Goal: Transaction & Acquisition: Purchase product/service

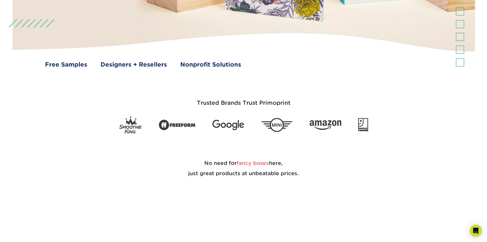
scroll to position [205, 0]
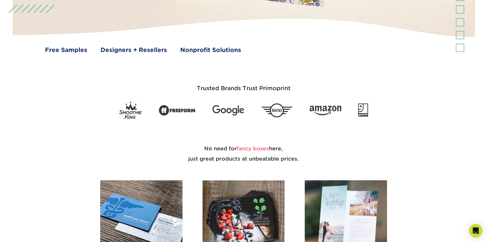
click at [474, 230] on icon "Open Intercom Messenger" at bounding box center [476, 230] width 6 height 7
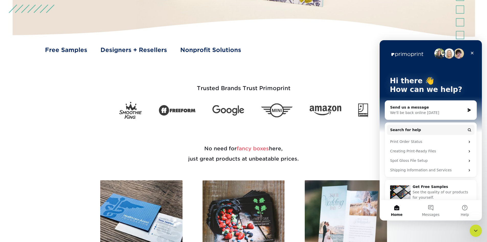
scroll to position [0, 0]
click at [471, 51] on icon "Close" at bounding box center [472, 53] width 4 height 4
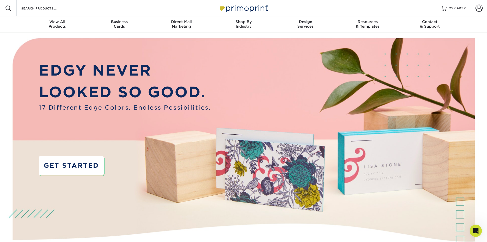
click at [58, 166] on link "GET STARTED" at bounding box center [71, 165] width 65 height 19
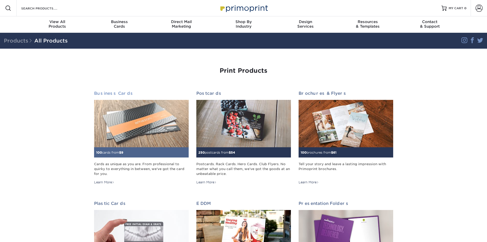
click at [129, 126] on img at bounding box center [141, 123] width 95 height 47
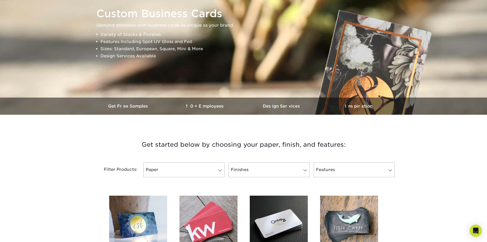
scroll to position [77, 0]
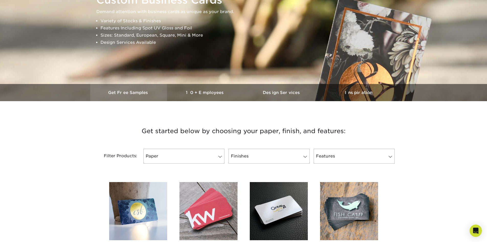
click at [123, 92] on h3 "Get Free Samples" at bounding box center [128, 92] width 77 height 5
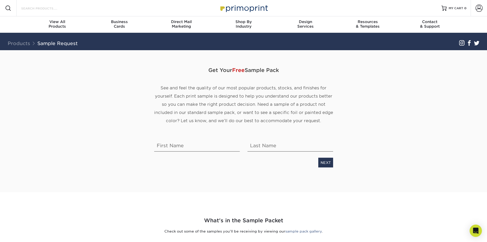
click at [37, 8] on input "Search Products" at bounding box center [46, 8] width 50 height 6
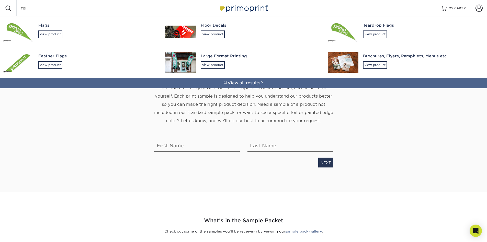
type input "foil"
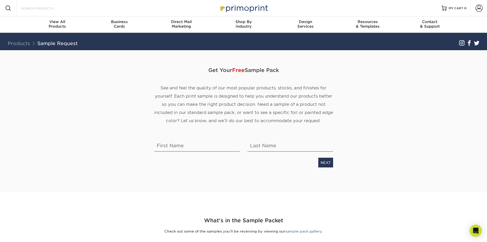
click at [45, 8] on input "Search Products" at bounding box center [46, 8] width 50 height 6
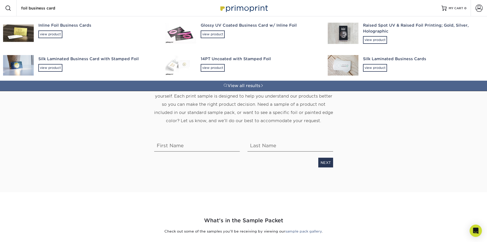
type input "foil business cards"
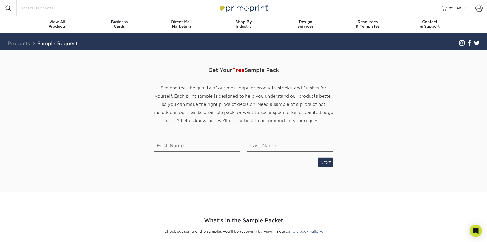
click at [32, 7] on input "Search Products" at bounding box center [46, 8] width 50 height 6
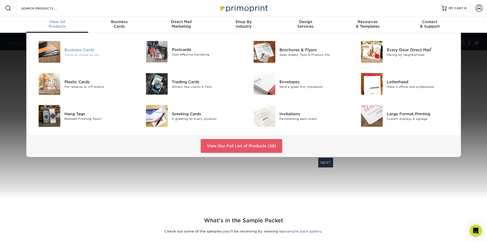
click at [80, 52] on div "Business Cards" at bounding box center [98, 50] width 68 height 6
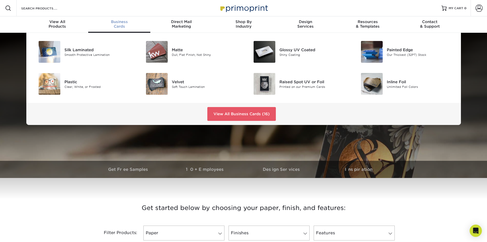
click at [116, 25] on div "Business Cards" at bounding box center [119, 23] width 62 height 9
click at [245, 113] on link "View All Business Cards (16)" at bounding box center [241, 114] width 69 height 14
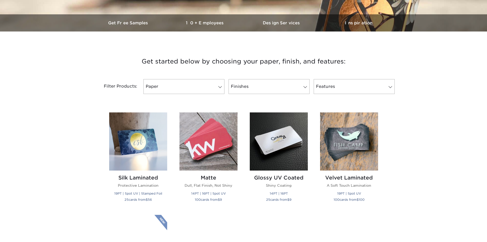
scroll to position [153, 0]
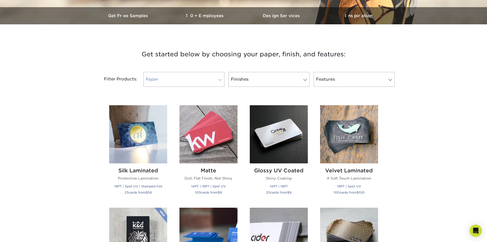
click at [220, 79] on span at bounding box center [220, 80] width 7 height 4
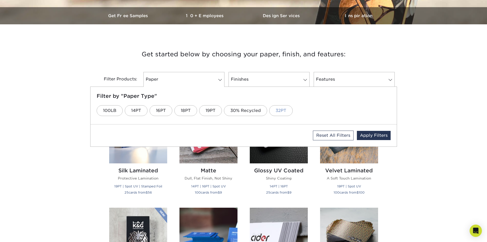
click at [281, 110] on link "32PT" at bounding box center [281, 110] width 24 height 11
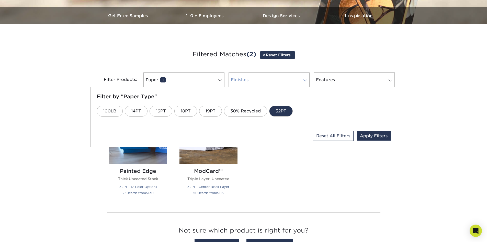
click at [285, 81] on link "Finishes 0" at bounding box center [269, 79] width 81 height 15
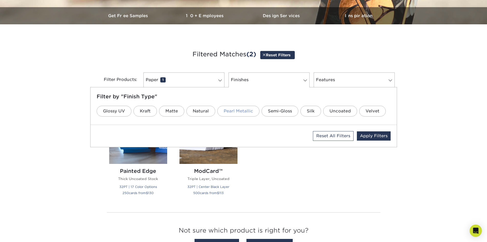
click at [233, 110] on link "Pearl Metallic" at bounding box center [238, 111] width 42 height 11
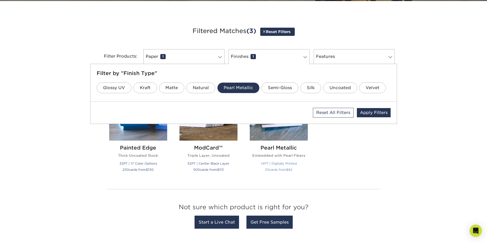
scroll to position [179, 0]
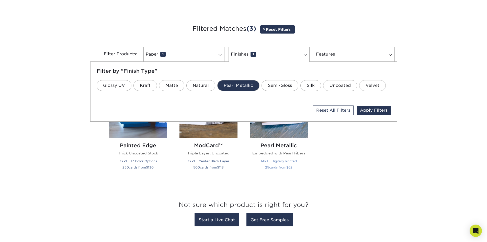
click at [274, 132] on img at bounding box center [279, 109] width 58 height 58
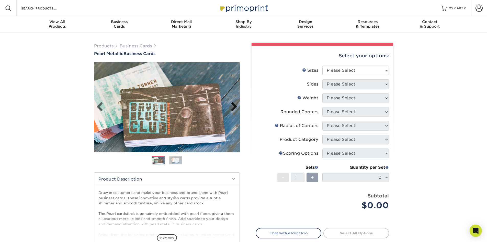
click at [233, 106] on link "Next" at bounding box center [232, 107] width 10 height 10
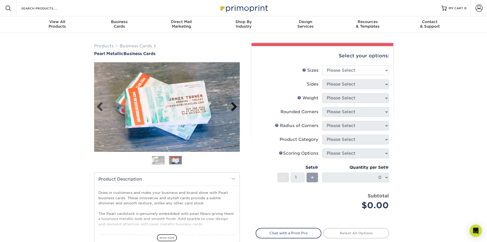
click at [233, 106] on link "Next" at bounding box center [232, 107] width 10 height 10
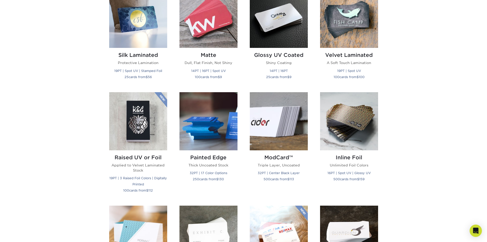
scroll to position [281, 0]
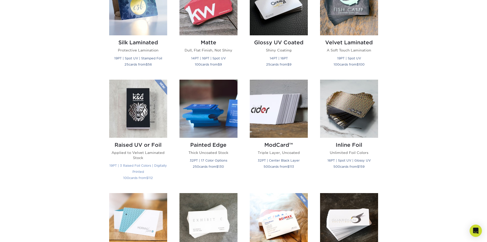
click at [137, 123] on img at bounding box center [138, 109] width 58 height 58
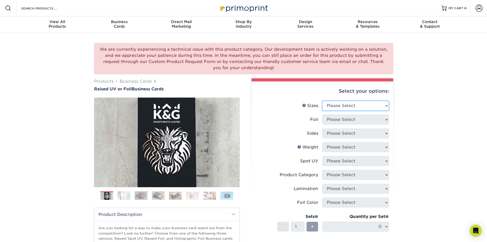
click at [387, 105] on select "Please Select 2" x 3.5" - Standard" at bounding box center [355, 106] width 66 height 10
click at [374, 106] on select "Please Select 2" x 3.5" - Standard" at bounding box center [355, 106] width 66 height 10
select select "2.00x3.50"
click at [322, 101] on select "Please Select 2" x 3.5" - Standard" at bounding box center [355, 106] width 66 height 10
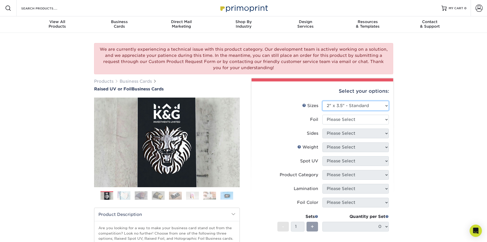
click at [383, 104] on select "Please Select 2" x 3.5" - Standard" at bounding box center [355, 106] width 66 height 10
click at [322, 101] on select "Please Select 2" x 3.5" - Standard" at bounding box center [355, 106] width 66 height 10
click at [349, 118] on select "Please Select No Yes" at bounding box center [355, 120] width 66 height 10
select select "1"
click at [322, 115] on select "Please Select No Yes" at bounding box center [355, 120] width 66 height 10
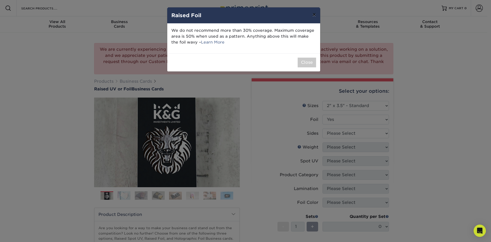
click at [314, 14] on button "×" at bounding box center [314, 14] width 12 height 14
